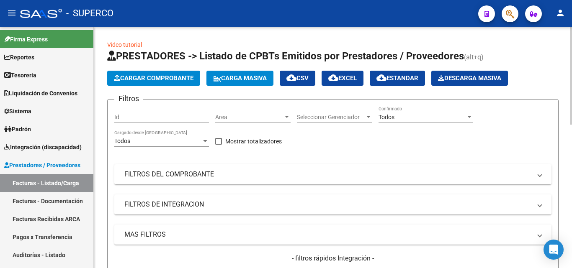
scroll to position [126, 0]
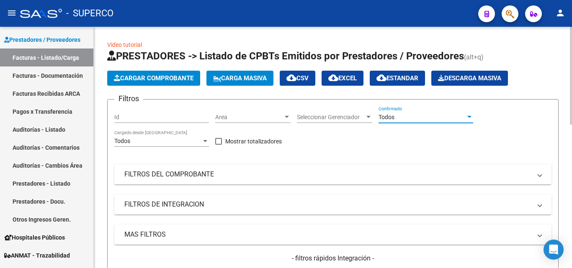
click at [388, 118] on span "Todos" at bounding box center [386, 117] width 16 height 7
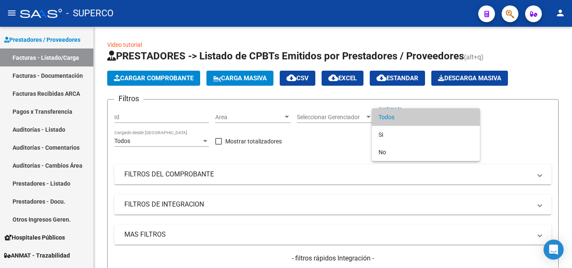
click at [388, 118] on span "Todos" at bounding box center [425, 117] width 95 height 18
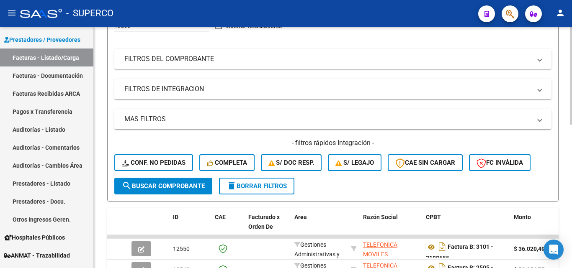
scroll to position [167, 0]
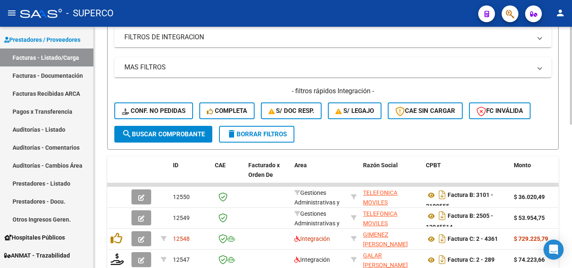
click at [156, 137] on span "search Buscar Comprobante" at bounding box center [163, 135] width 83 height 8
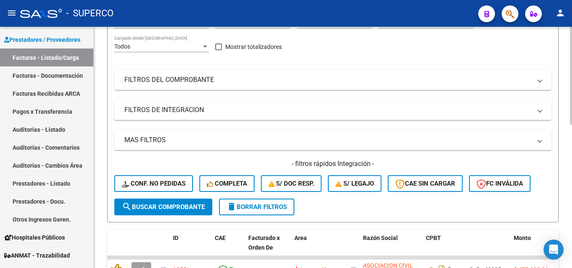
scroll to position [0, 0]
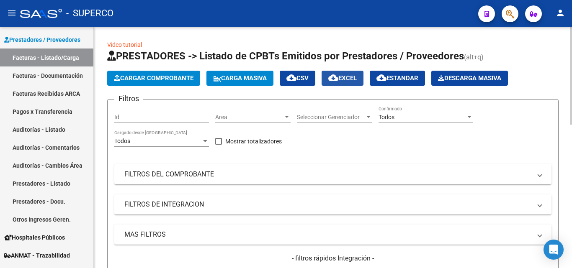
click at [354, 78] on span "cloud_download EXCEL" at bounding box center [342, 78] width 28 height 8
click at [389, 119] on span "Todos" at bounding box center [386, 117] width 16 height 7
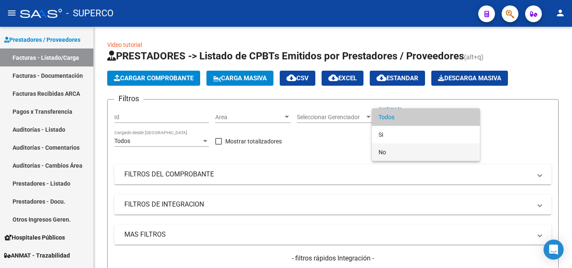
click at [385, 151] on span "No" at bounding box center [425, 153] width 95 height 18
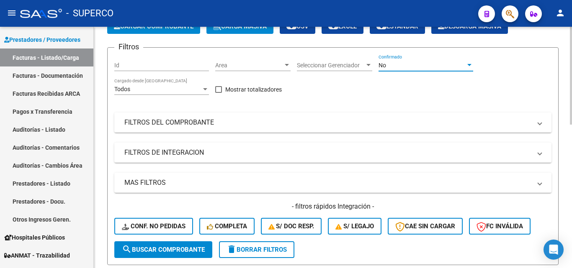
scroll to position [126, 0]
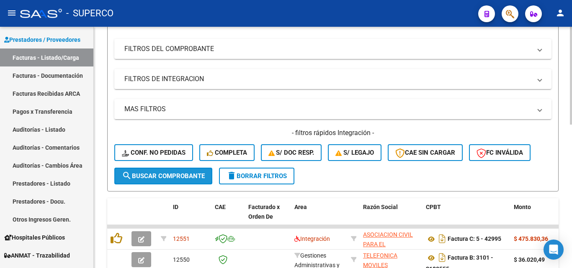
click at [160, 176] on span "search Buscar Comprobante" at bounding box center [163, 176] width 83 height 8
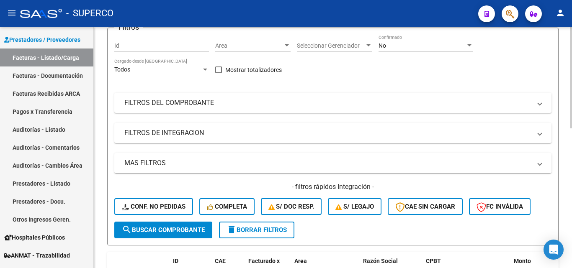
scroll to position [0, 0]
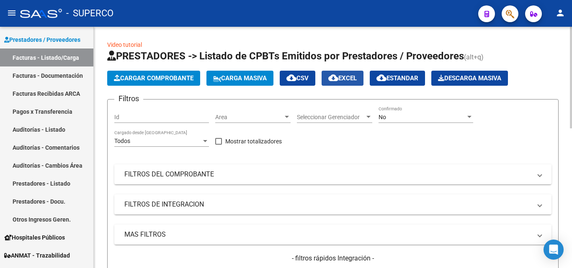
click at [353, 81] on span "cloud_download EXCEL" at bounding box center [342, 78] width 28 height 8
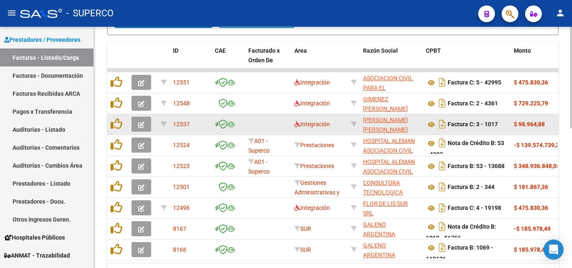
scroll to position [293, 0]
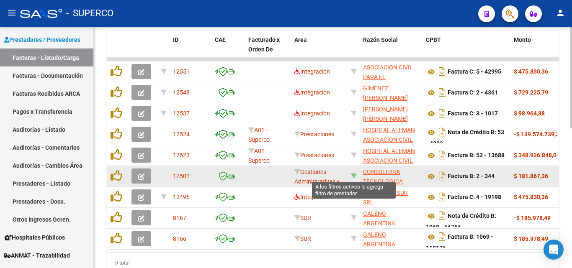
click at [353, 176] on icon at bounding box center [354, 176] width 6 height 6
type input "30714706108"
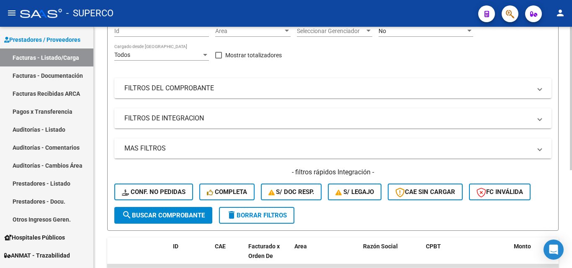
scroll to position [0, 0]
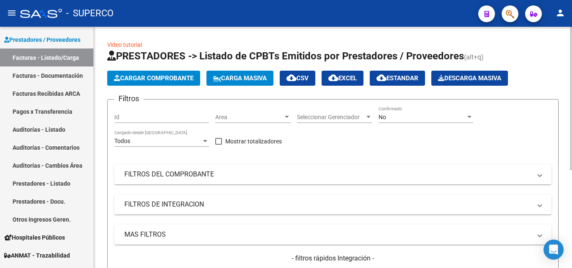
click at [387, 119] on div "No" at bounding box center [421, 117] width 87 height 7
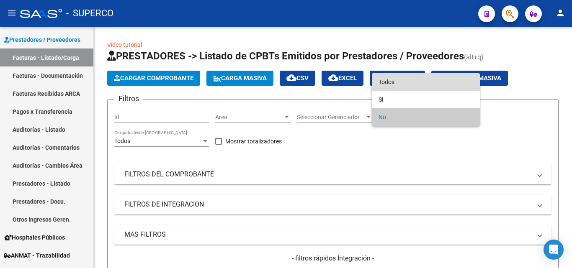
click at [391, 82] on span "Todos" at bounding box center [425, 82] width 95 height 18
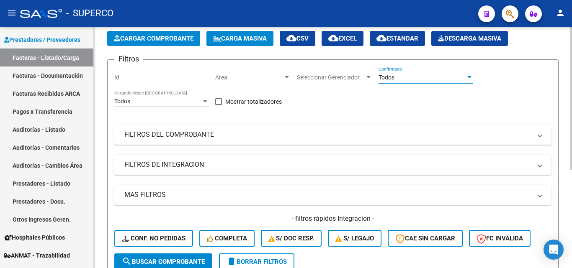
scroll to position [84, 0]
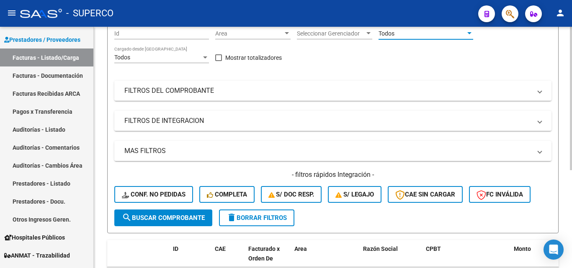
click at [154, 219] on span "search Buscar Comprobante" at bounding box center [163, 218] width 83 height 8
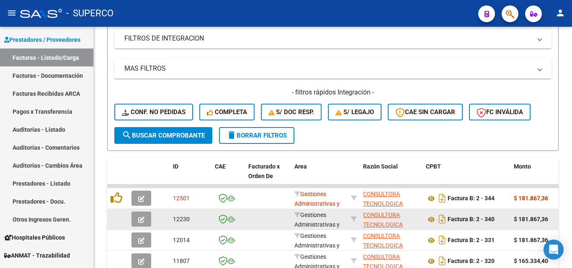
scroll to position [167, 0]
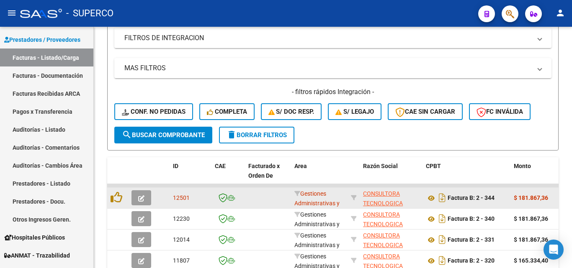
click at [142, 198] on icon "button" at bounding box center [141, 198] width 6 height 6
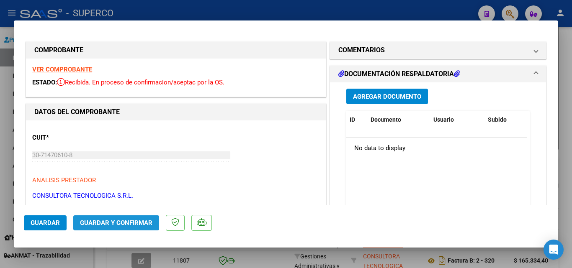
click at [92, 223] on span "Guardar y Confirmar" at bounding box center [116, 223] width 72 height 8
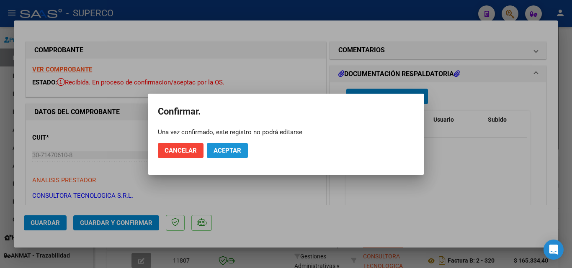
click at [223, 155] on button "Aceptar" at bounding box center [227, 150] width 41 height 15
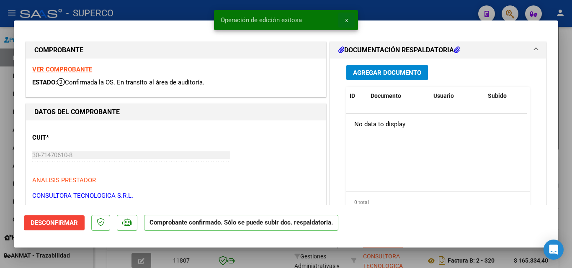
click at [347, 21] on span "x" at bounding box center [346, 20] width 3 height 8
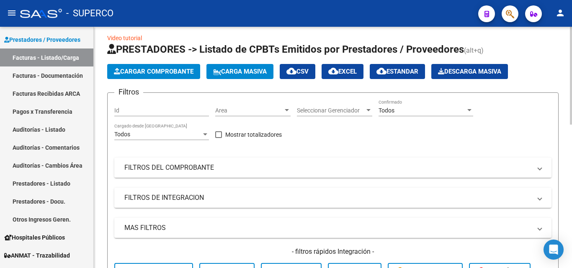
scroll to position [0, 0]
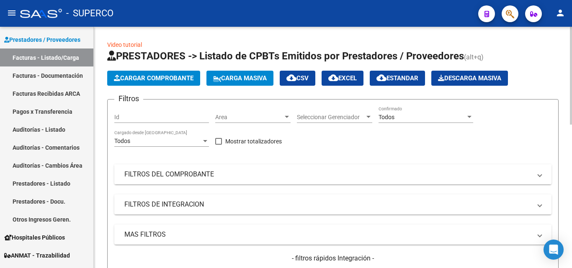
click at [171, 175] on mat-panel-title "FILTROS DEL COMPROBANTE" at bounding box center [327, 174] width 407 height 9
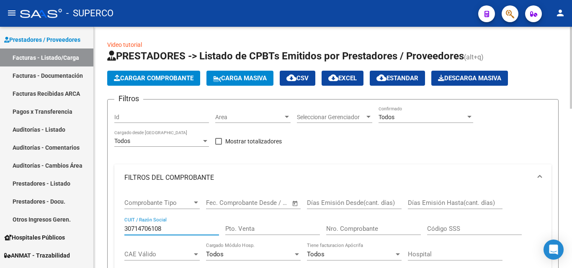
drag, startPoint x: 172, startPoint y: 228, endPoint x: 114, endPoint y: 230, distance: 57.8
click at [114, 230] on div "Comprobante Tipo Comprobante Tipo Start date – End date Fec. Comprobante Desde …" at bounding box center [332, 246] width 437 height 110
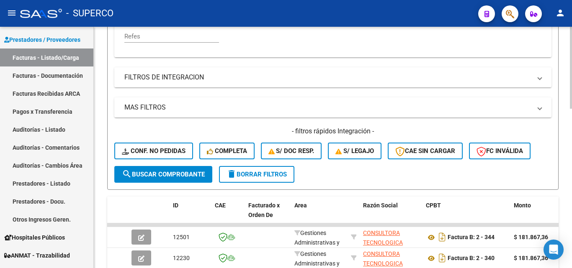
scroll to position [251, 0]
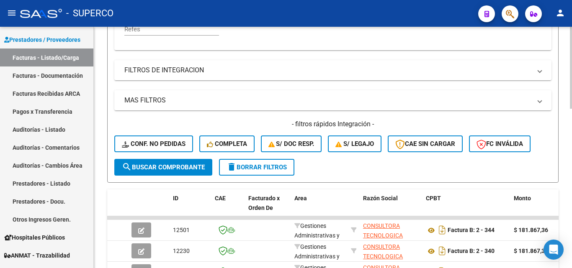
click at [165, 170] on span "search Buscar Comprobante" at bounding box center [163, 168] width 83 height 8
